Goal: Task Accomplishment & Management: Complete application form

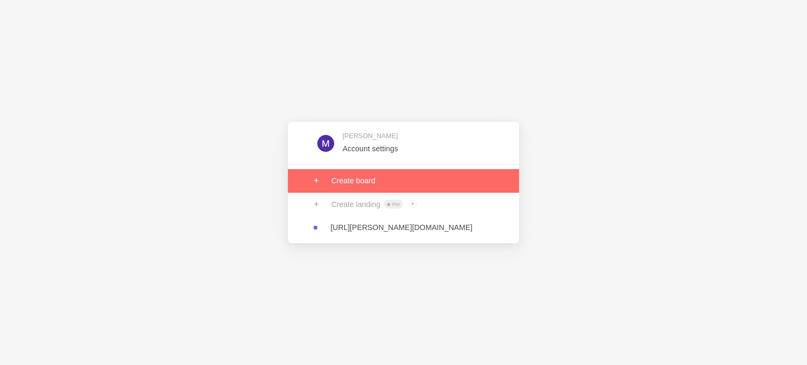
click at [382, 187] on link at bounding box center [403, 180] width 231 height 23
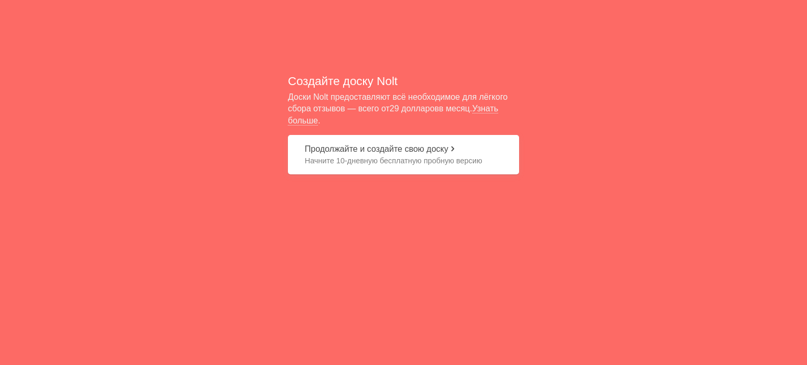
click at [415, 151] on font "Продолжайте и создайте свою доску" at bounding box center [377, 149] width 144 height 9
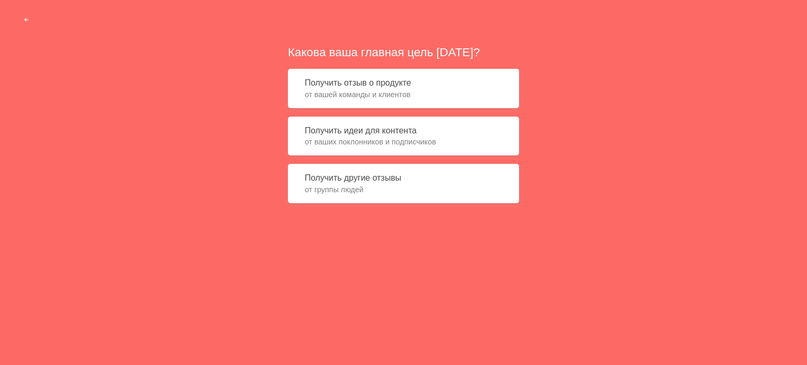
click at [408, 96] on font "от вашей команды и клиентов" at bounding box center [358, 94] width 106 height 8
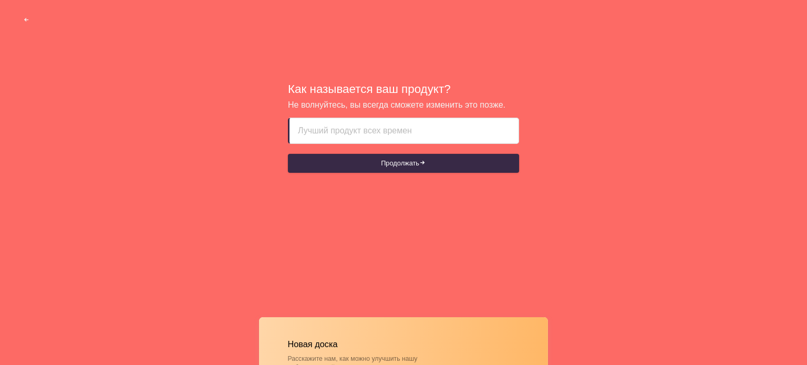
click at [414, 130] on input at bounding box center [404, 130] width 212 height 25
paste input "Flyvi"
type input "Flyvi"
click at [389, 152] on form "Flyvi Продолжать" at bounding box center [403, 145] width 231 height 55
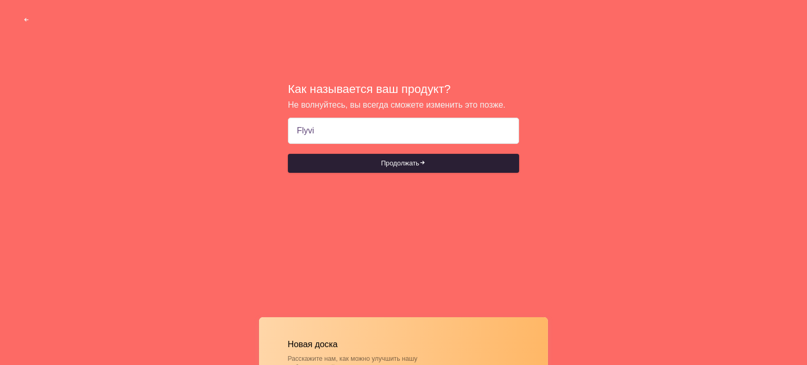
click at [393, 155] on button "Продолжать" at bounding box center [403, 163] width 231 height 19
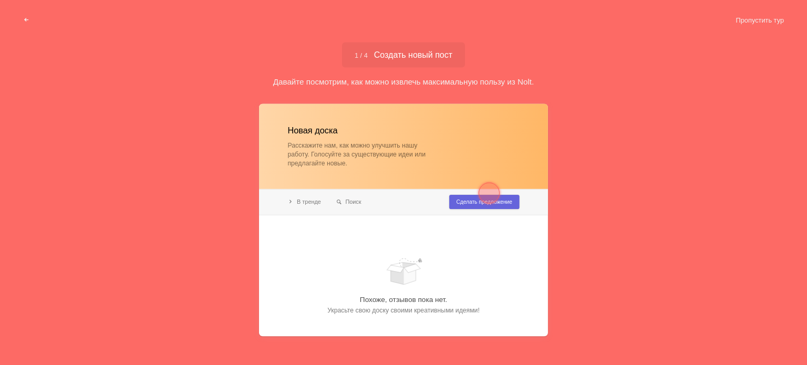
click at [485, 200] on div at bounding box center [489, 192] width 21 height 21
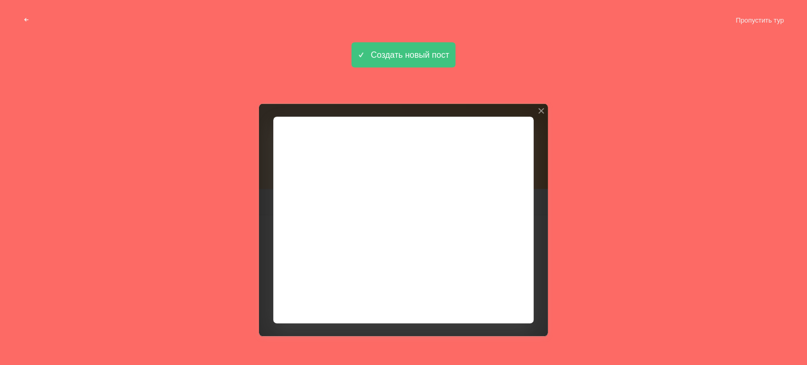
click at [498, 298] on div at bounding box center [403, 220] width 289 height 233
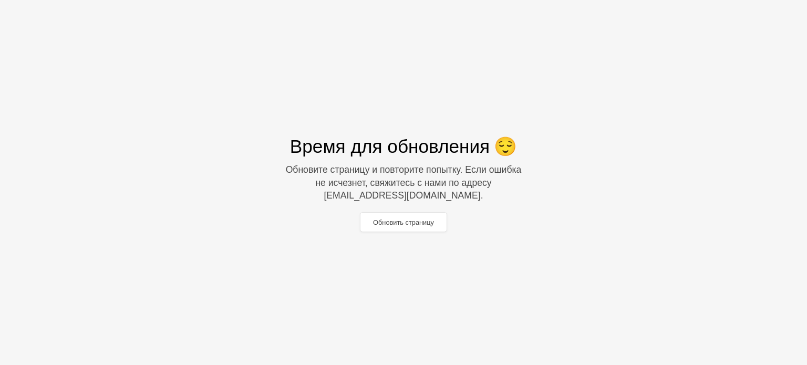
click at [395, 226] on div "Обновить страницу" at bounding box center [403, 222] width 367 height 23
click at [399, 218] on font "Обновить страницу" at bounding box center [403, 222] width 61 height 8
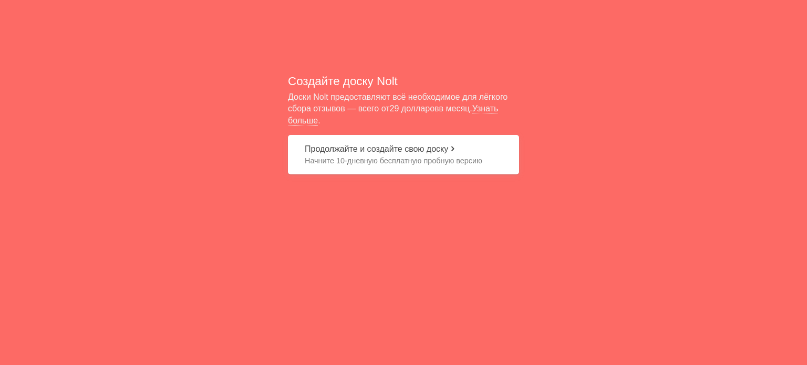
click at [411, 141] on button "Продолжайте и создайте свою доску Начните 10-дневную бесплатную пробную версию" at bounding box center [403, 154] width 231 height 39
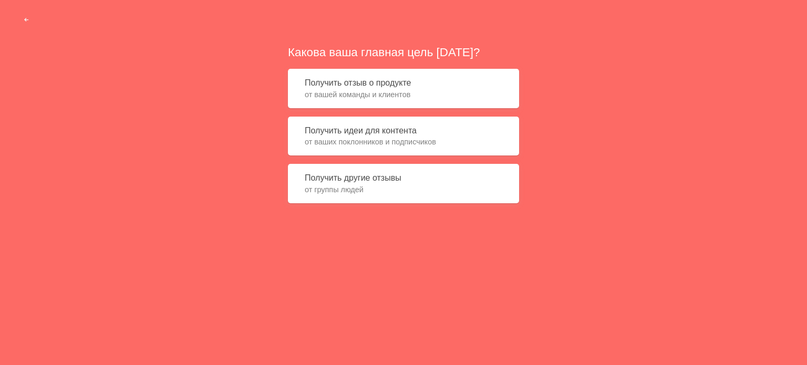
click at [435, 96] on span "от вашей команды и клиентов" at bounding box center [404, 94] width 198 height 11
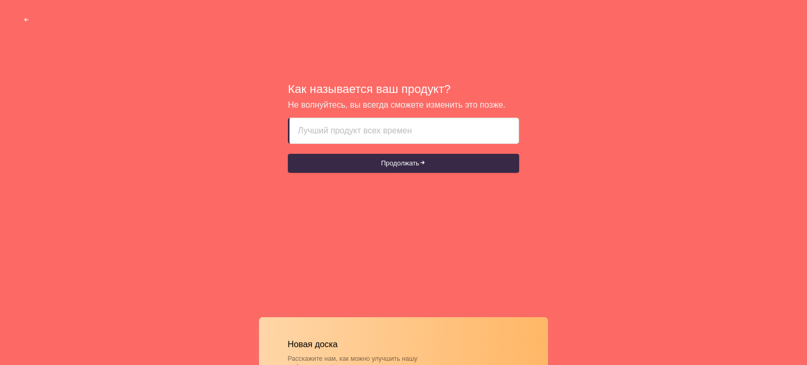
click at [422, 126] on input at bounding box center [404, 130] width 212 height 25
type input "Flyvi"
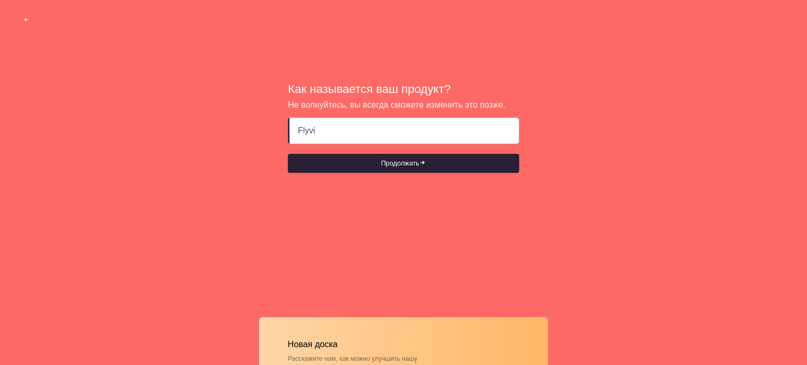
click at [429, 161] on button "Продолжать" at bounding box center [403, 163] width 231 height 19
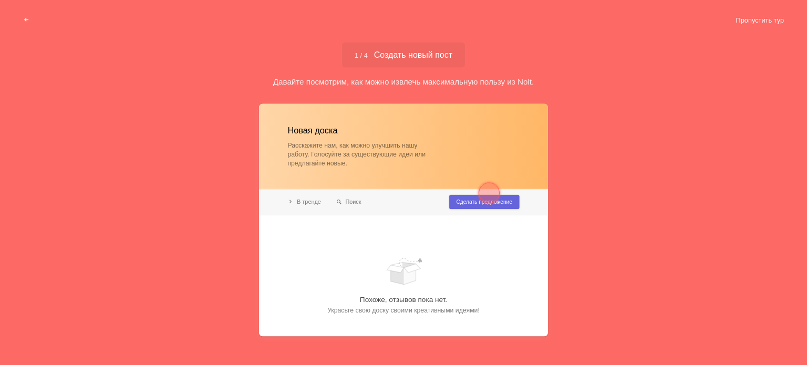
click at [770, 24] on font "Пропустить тур" at bounding box center [760, 20] width 48 height 8
